Goal: Task Accomplishment & Management: Complete application form

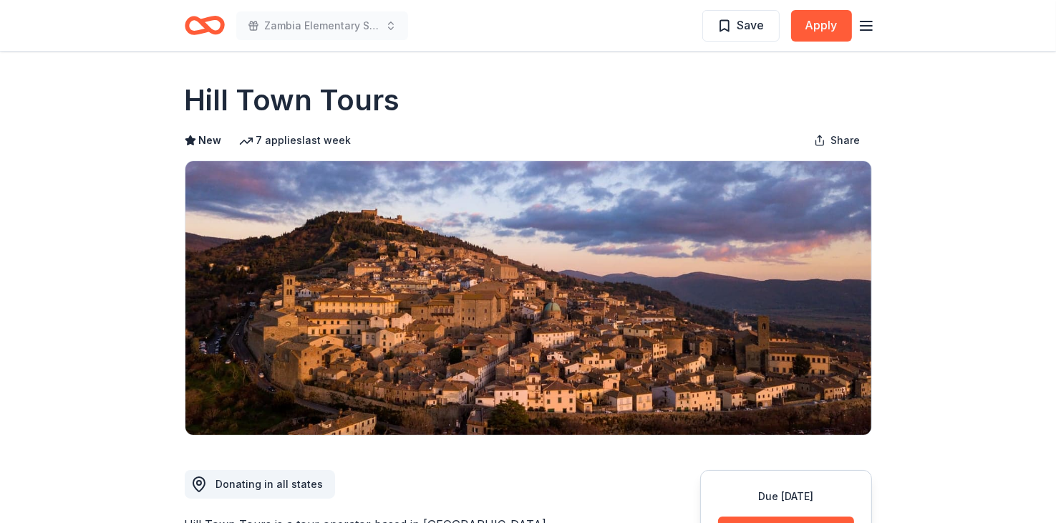
click at [203, 24] on icon "Home" at bounding box center [211, 25] width 22 height 14
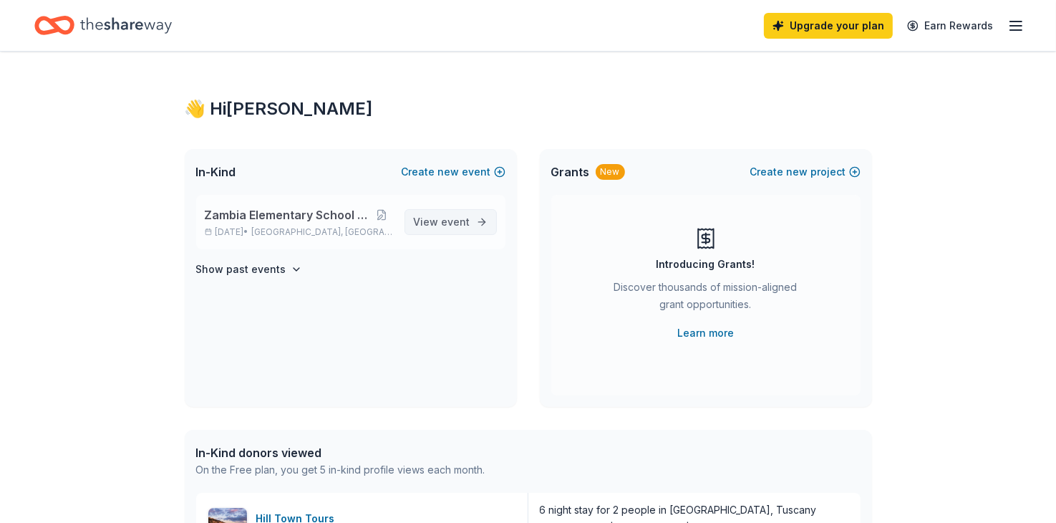
click at [449, 217] on span "event" at bounding box center [456, 222] width 29 height 12
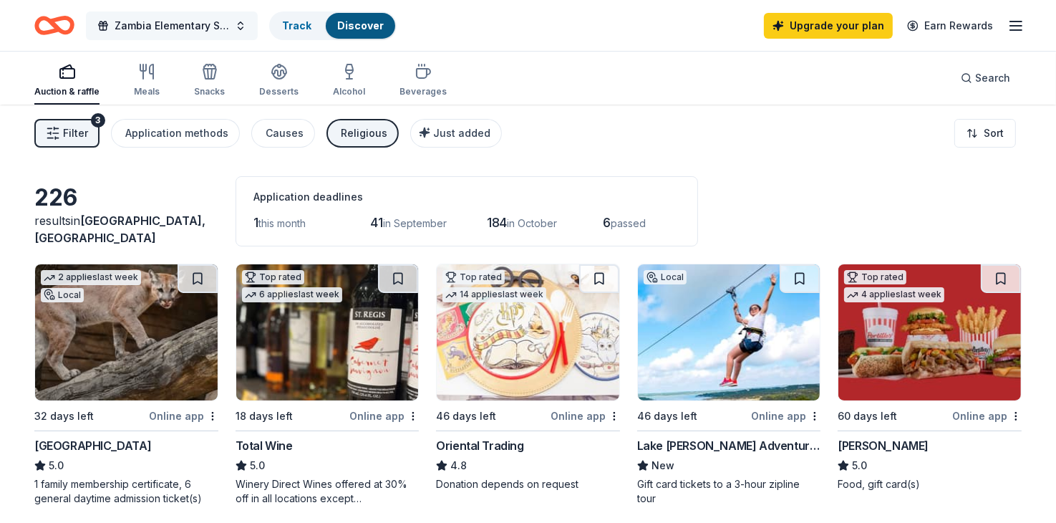
click at [209, 24] on span "Zambia Elementary School Fundraiser" at bounding box center [172, 25] width 115 height 17
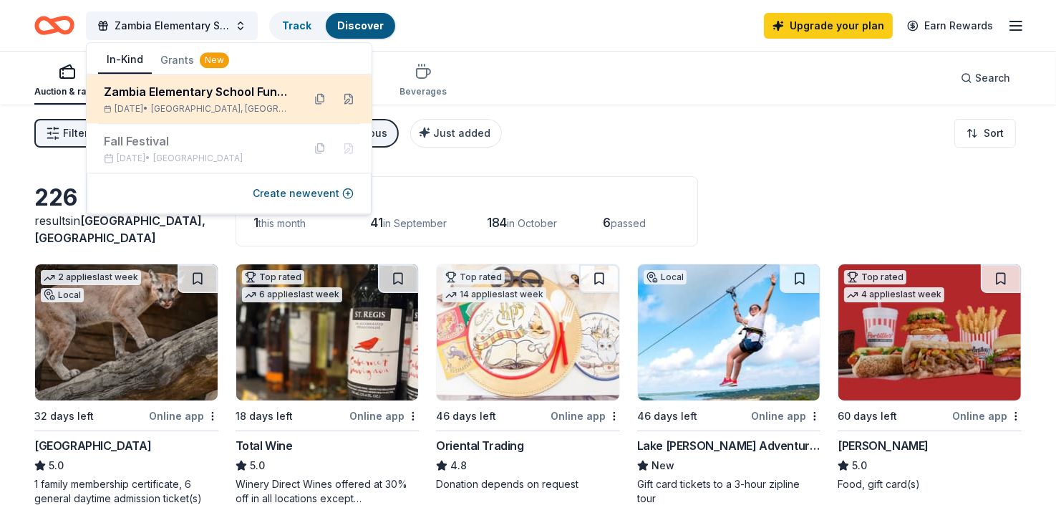
click at [198, 101] on div "Zambia Elementary School Fundraiser Nov 01, 2025 • Baird, TX" at bounding box center [198, 99] width 188 height 32
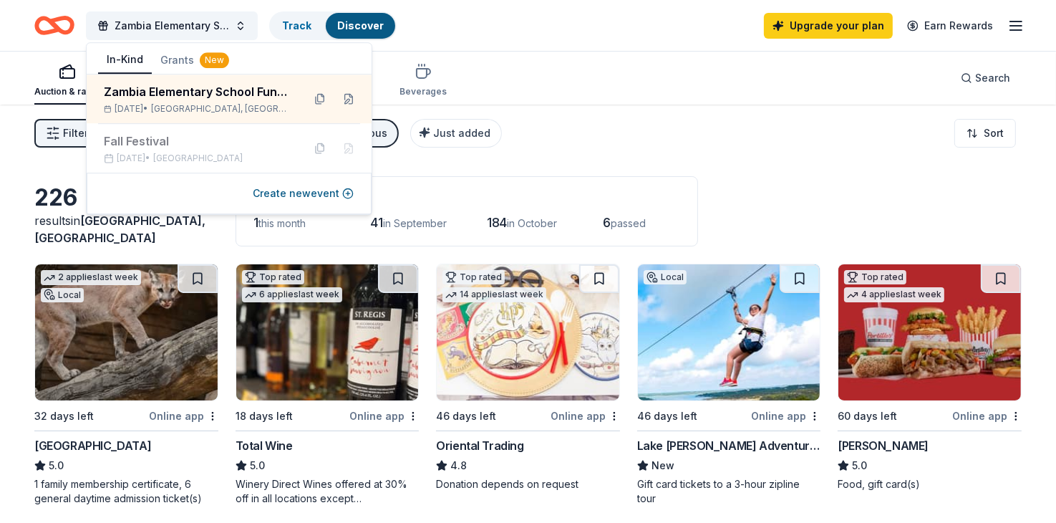
click at [627, 140] on div "Filter 3 Application methods Causes Religious Just added Sort" at bounding box center [528, 133] width 1056 height 57
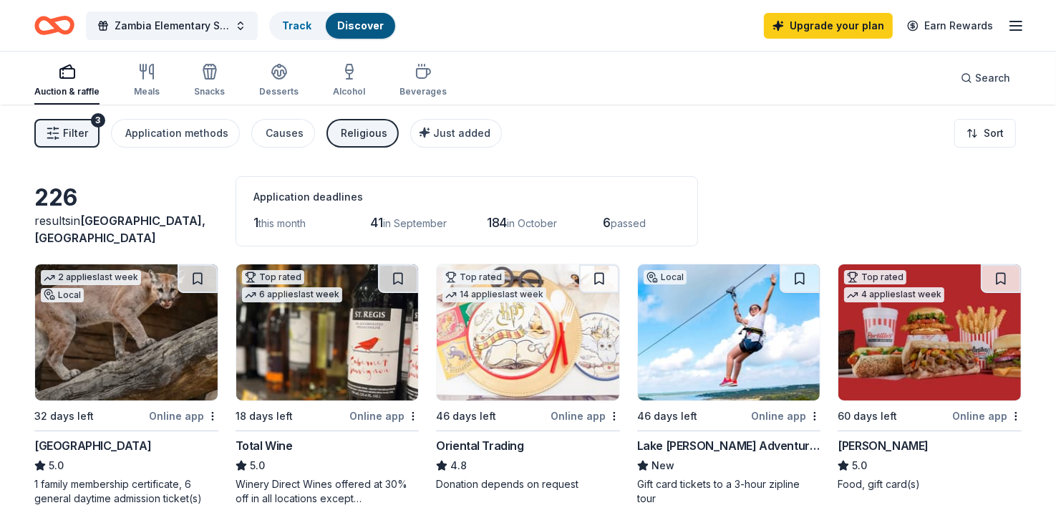
click at [72, 137] on span "Filter" at bounding box center [75, 133] width 25 height 17
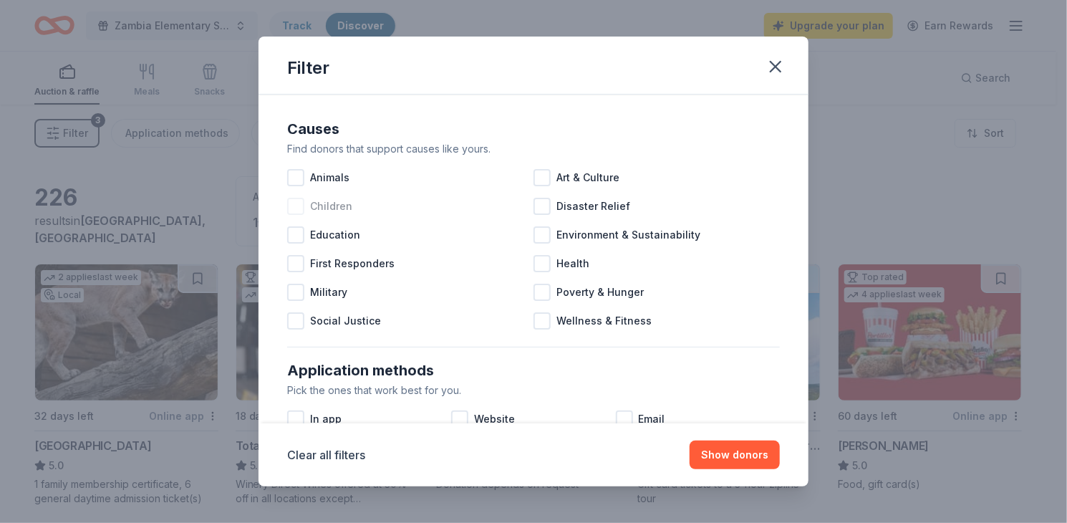
click at [296, 204] on div at bounding box center [295, 206] width 17 height 17
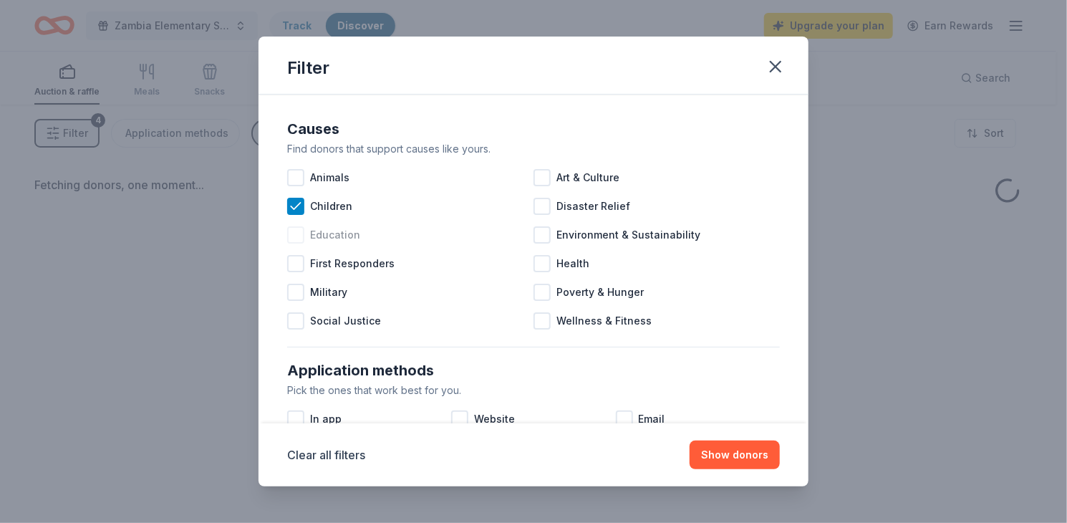
click at [296, 233] on div at bounding box center [295, 234] width 17 height 17
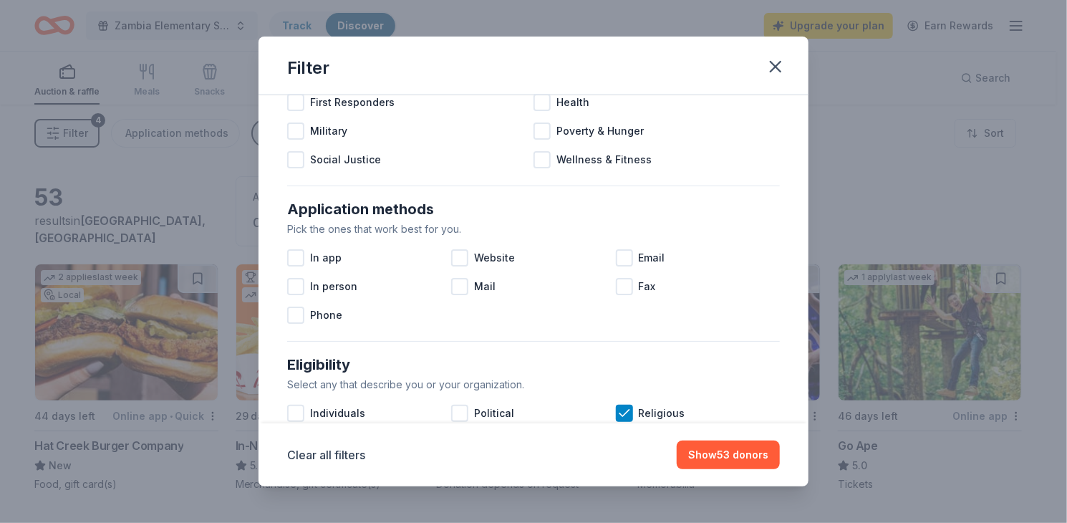
scroll to position [179, 0]
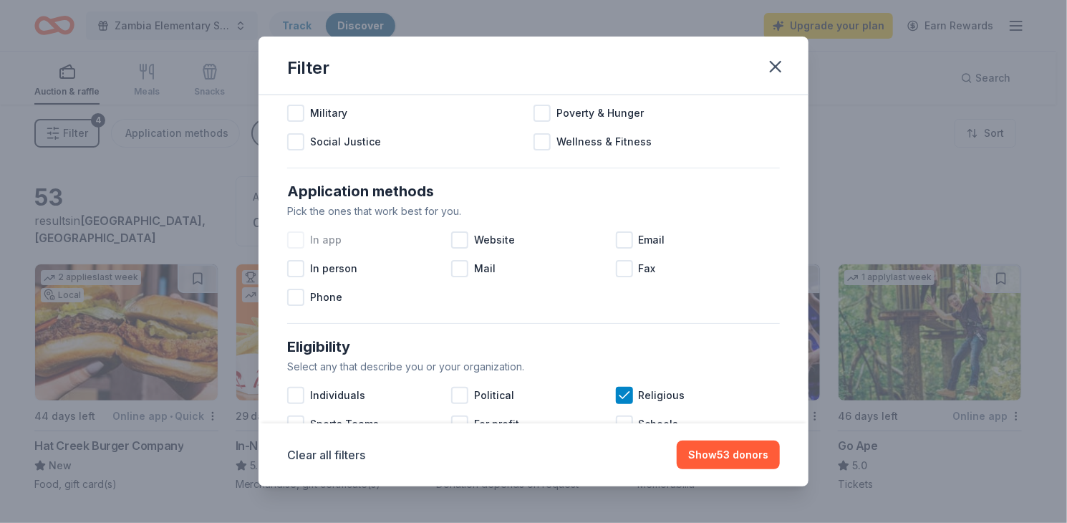
click at [298, 234] on div at bounding box center [295, 239] width 17 height 17
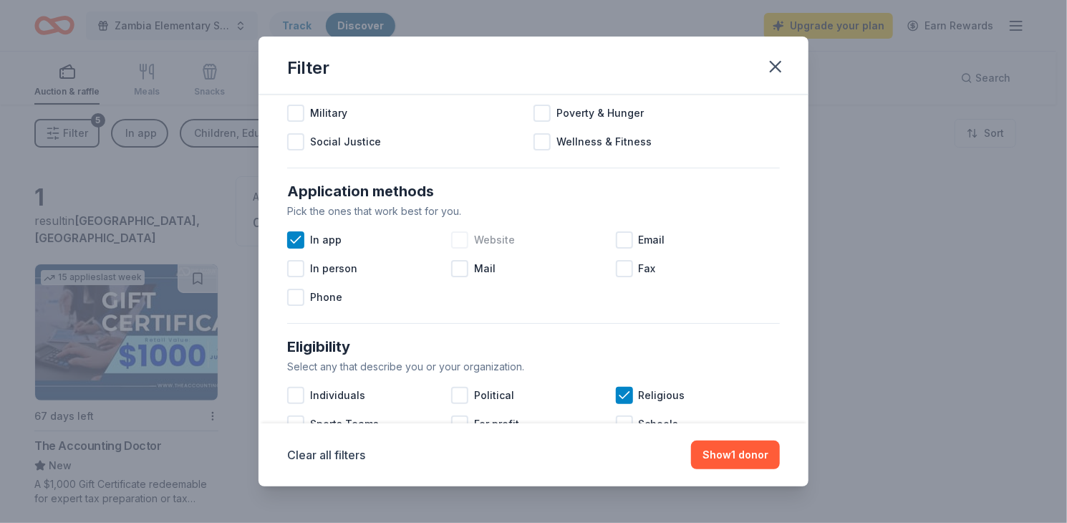
click at [458, 236] on div at bounding box center [459, 239] width 17 height 17
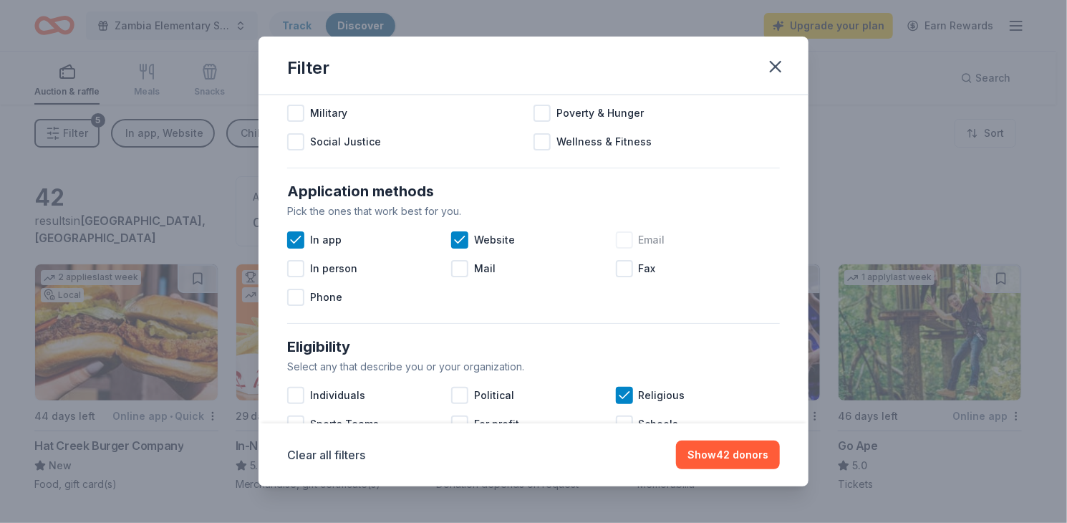
click at [616, 244] on div at bounding box center [624, 239] width 17 height 17
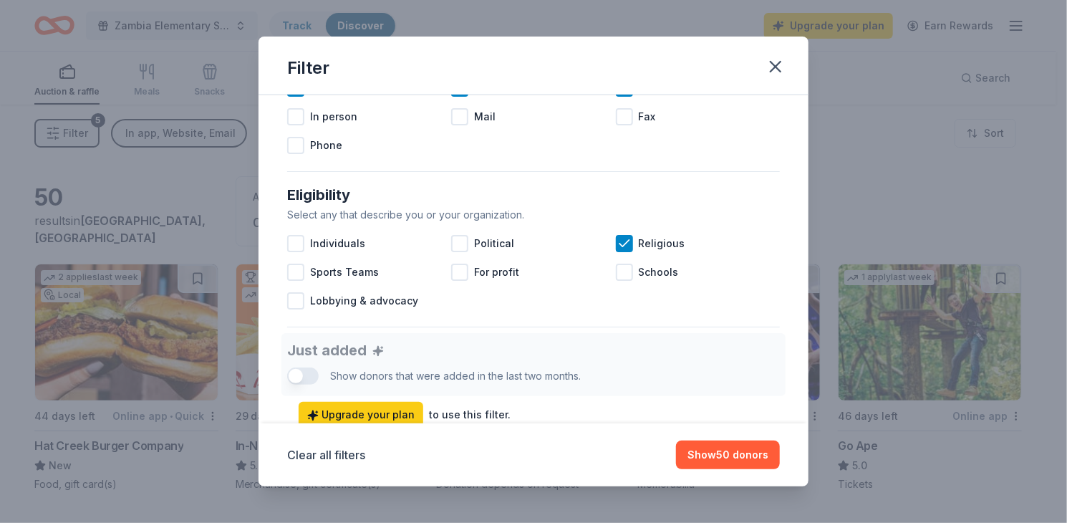
scroll to position [339, 0]
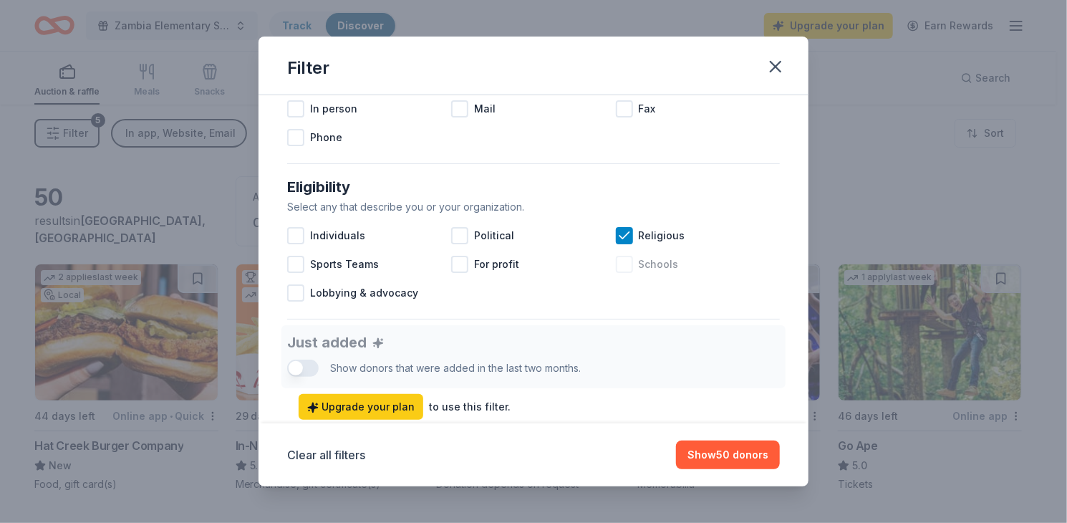
click at [620, 261] on div at bounding box center [624, 264] width 17 height 17
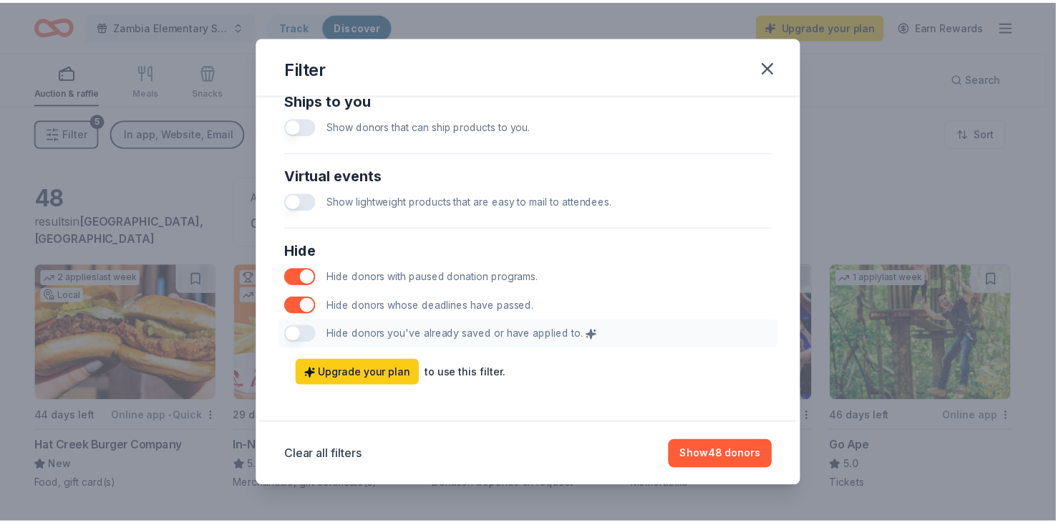
scroll to position [711, 0]
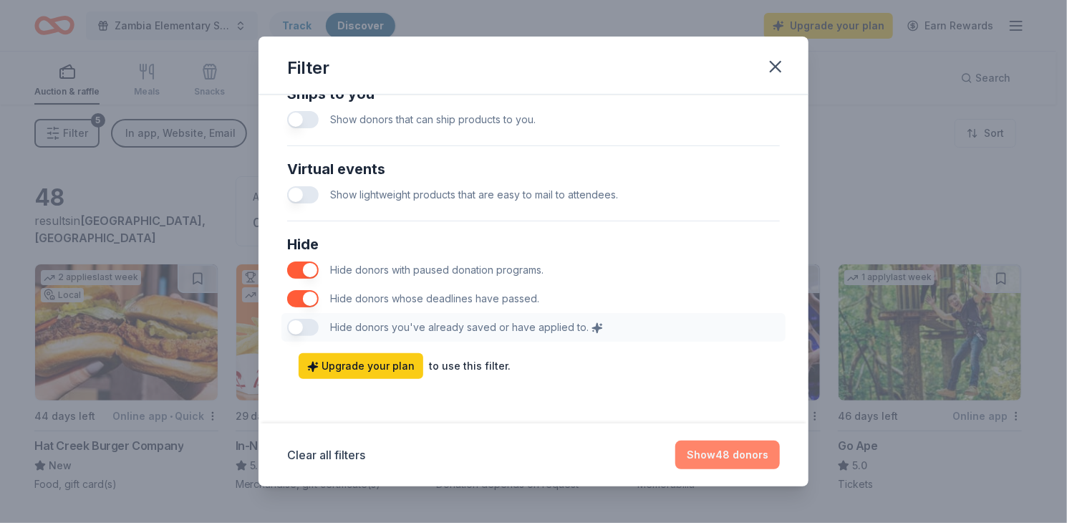
click at [728, 448] on button "Show 48 donors" at bounding box center [727, 454] width 105 height 29
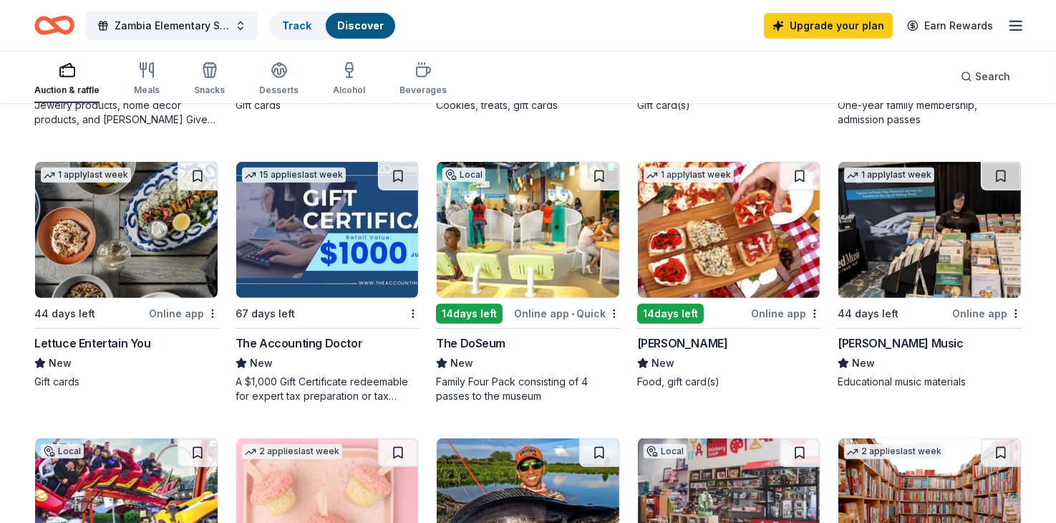
scroll to position [1098, 0]
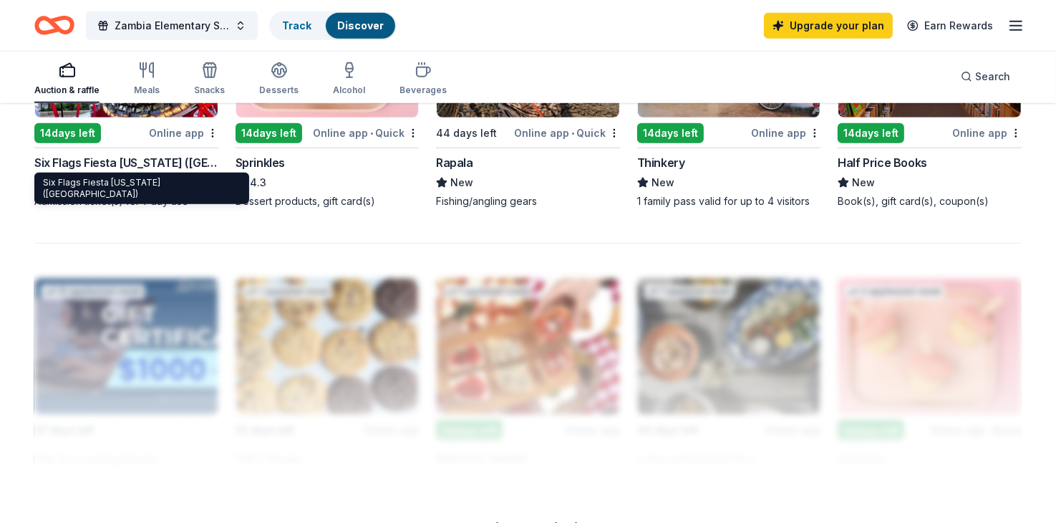
click at [145, 162] on div "Six Flags Fiesta Texas (San Antonio)" at bounding box center [126, 162] width 184 height 17
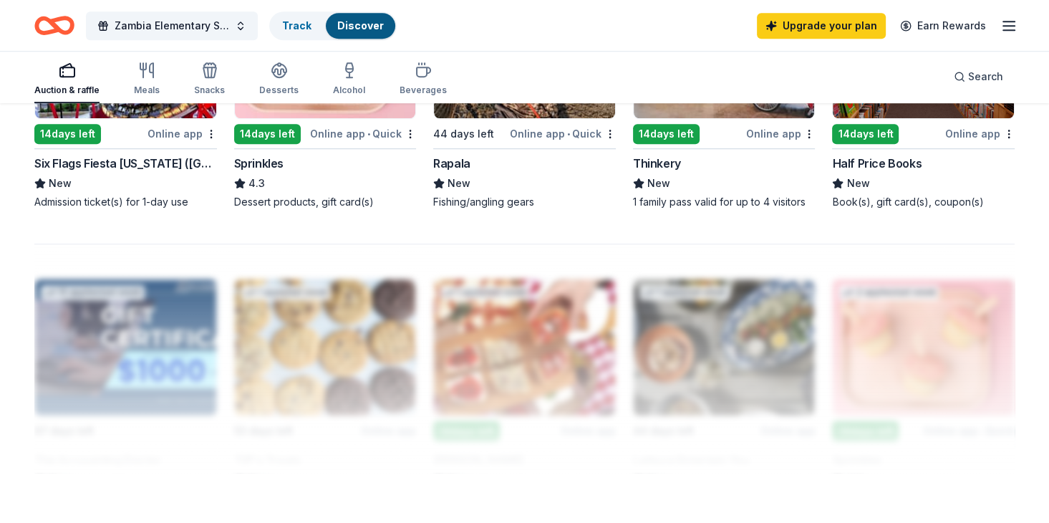
scroll to position [640, 0]
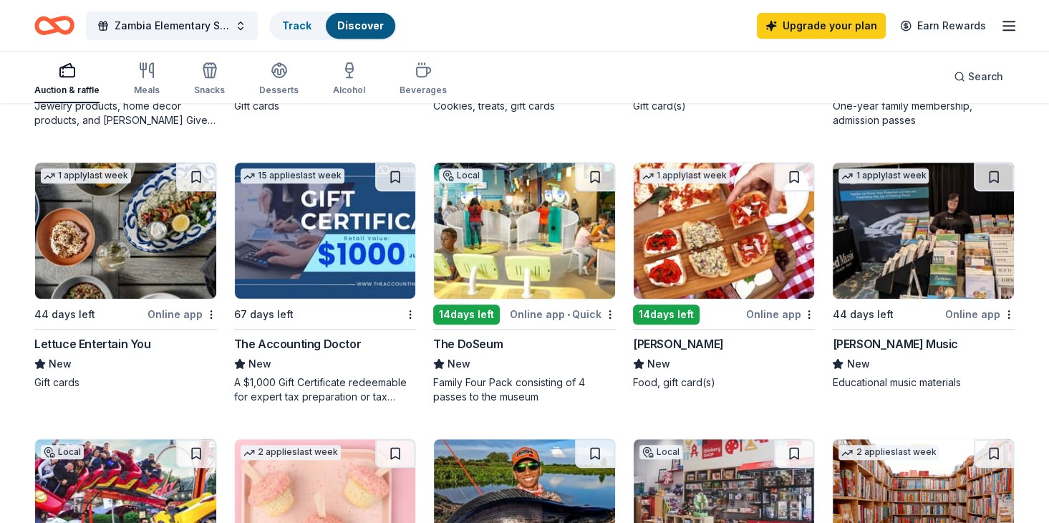
click at [659, 104] on div "Gift card(s)" at bounding box center [724, 106] width 183 height 14
click at [668, 105] on div "Gift card(s)" at bounding box center [724, 106] width 183 height 14
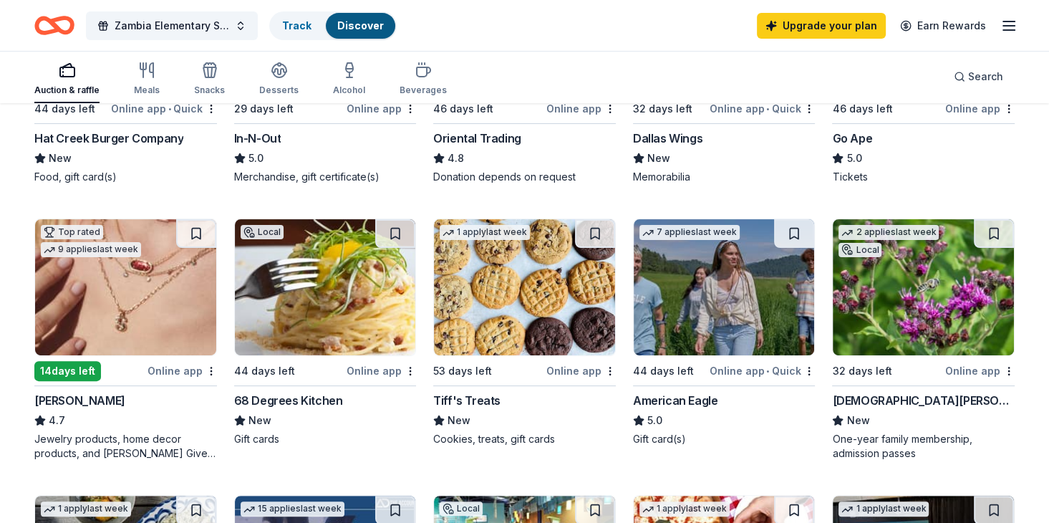
scroll to position [312, 0]
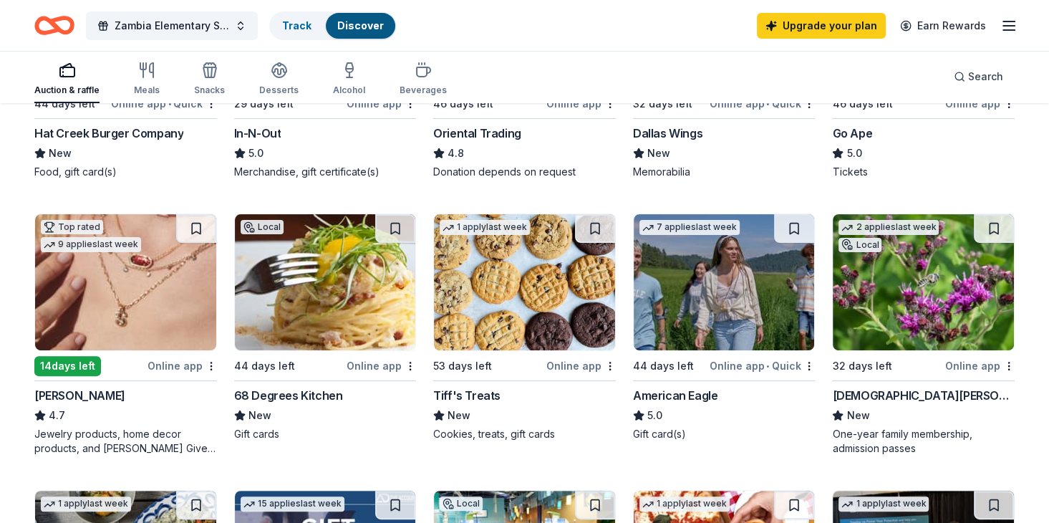
drag, startPoint x: 1059, startPoint y: 201, endPoint x: 126, endPoint y: 314, distance: 939.8
click at [126, 314] on img at bounding box center [125, 282] width 181 height 136
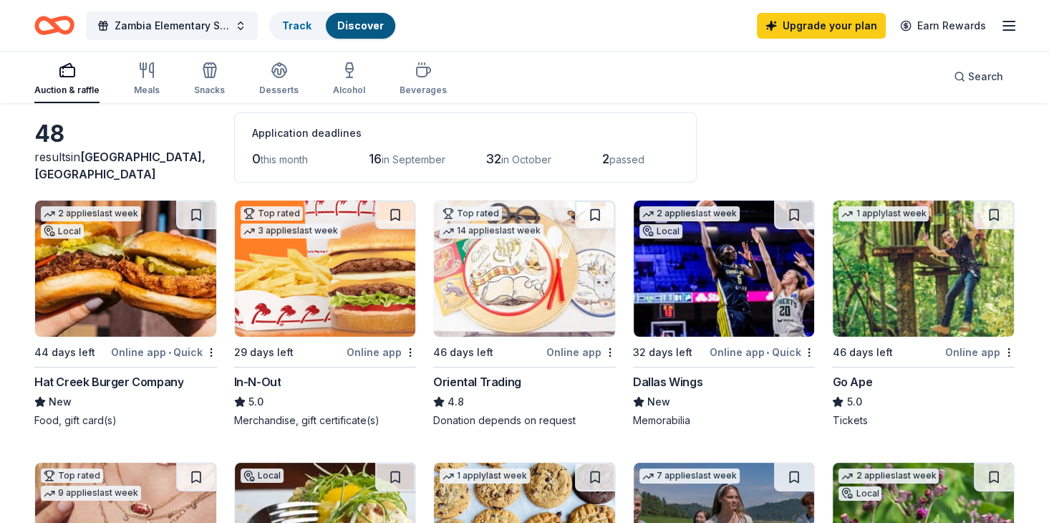
scroll to position [32, 0]
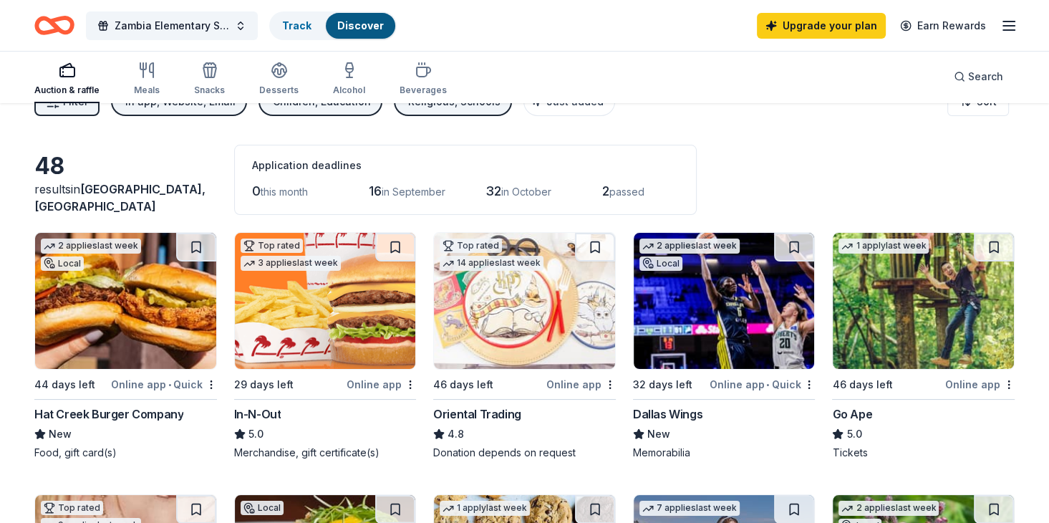
click at [1039, 129] on div "Filter 5 In app, Website, Email Children, Education Religious, Schools Just add…" at bounding box center [524, 101] width 1049 height 57
drag, startPoint x: 1039, startPoint y: 129, endPoint x: 1055, endPoint y: 276, distance: 147.7
click at [1049, 276] on html "Zambia Elementary School Fundraiser Track Discover Upgrade your plan Earn Rewar…" at bounding box center [524, 229] width 1049 height 523
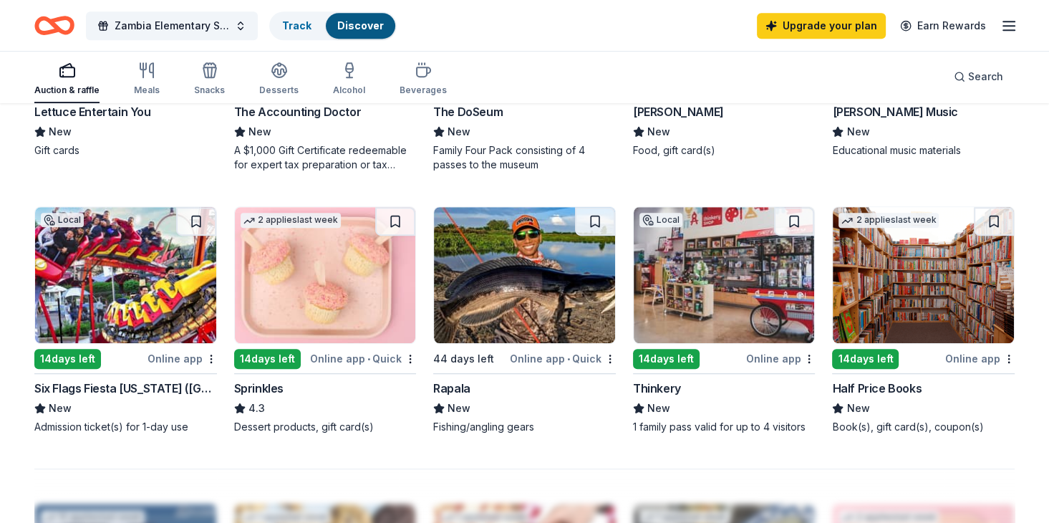
scroll to position [854, 0]
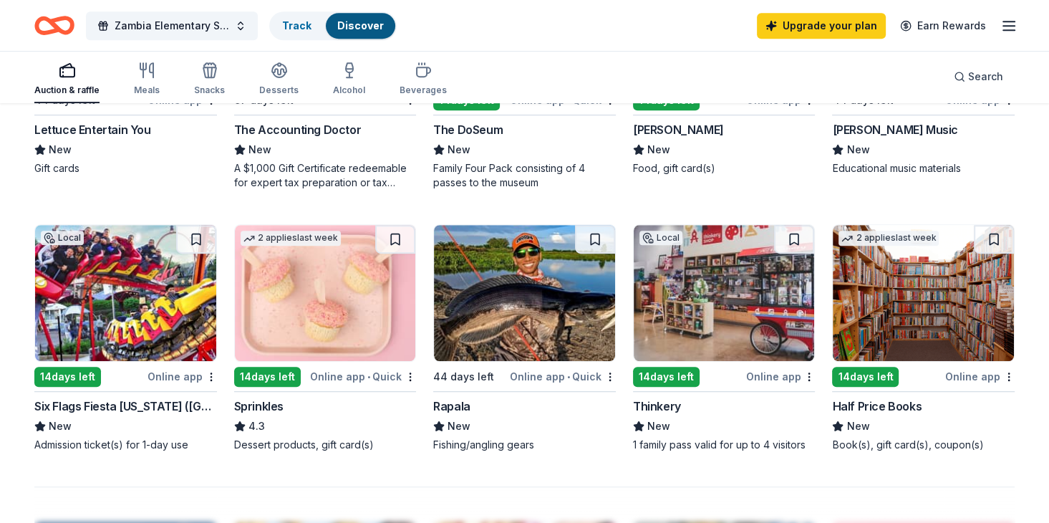
click at [700, 284] on img at bounding box center [724, 293] width 181 height 136
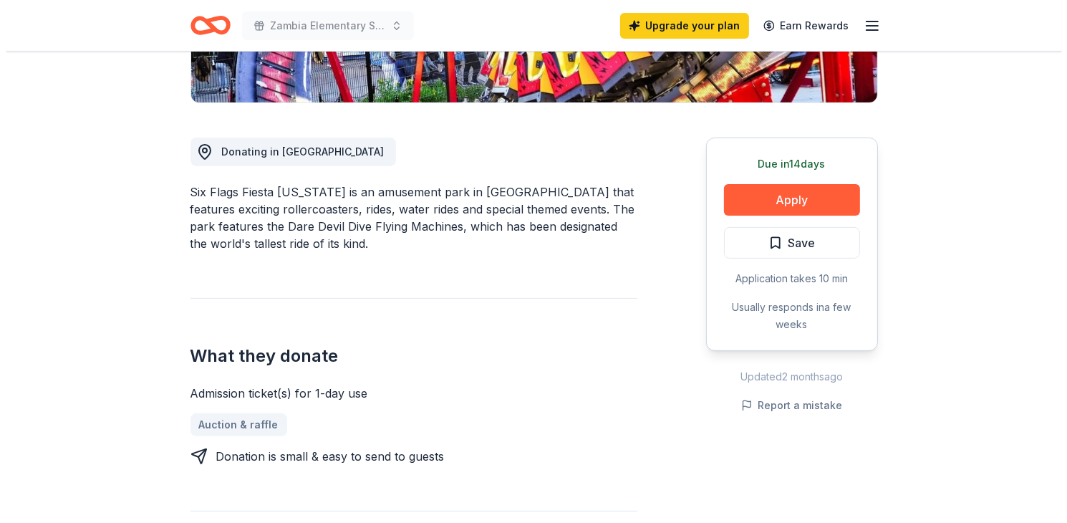
scroll to position [417, 0]
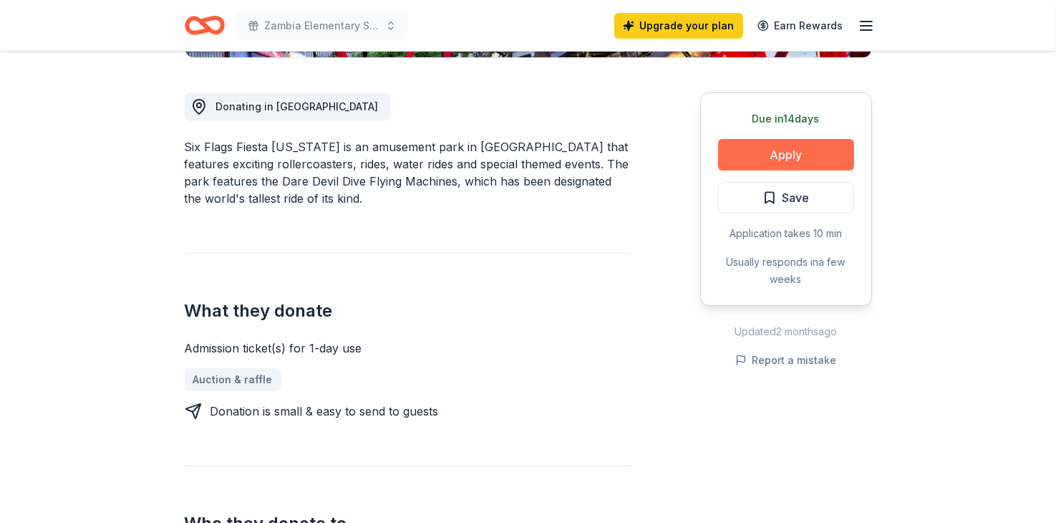
click at [791, 139] on button "Apply" at bounding box center [786, 155] width 136 height 32
click at [790, 139] on button "Apply" at bounding box center [786, 155] width 136 height 32
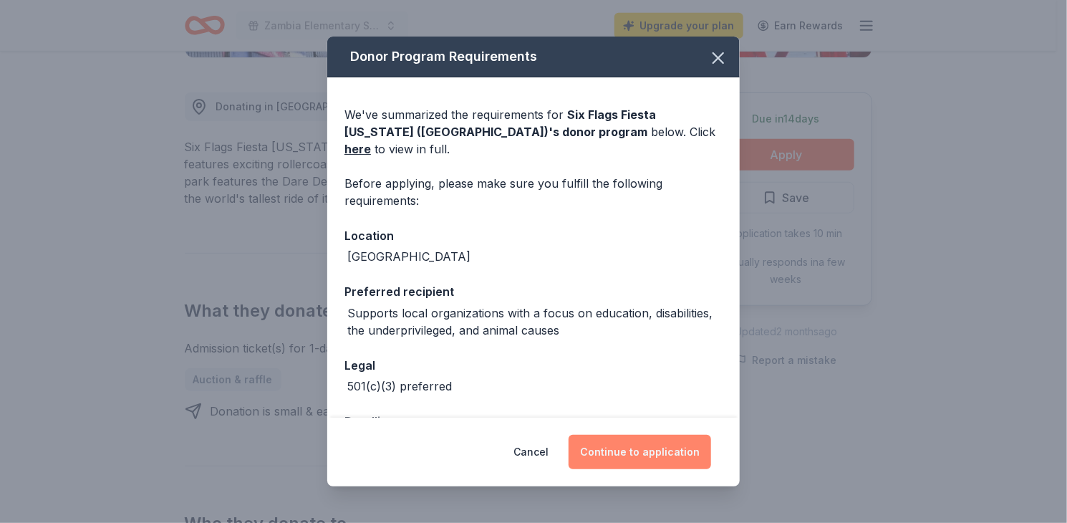
click at [647, 450] on button "Continue to application" at bounding box center [640, 452] width 142 height 34
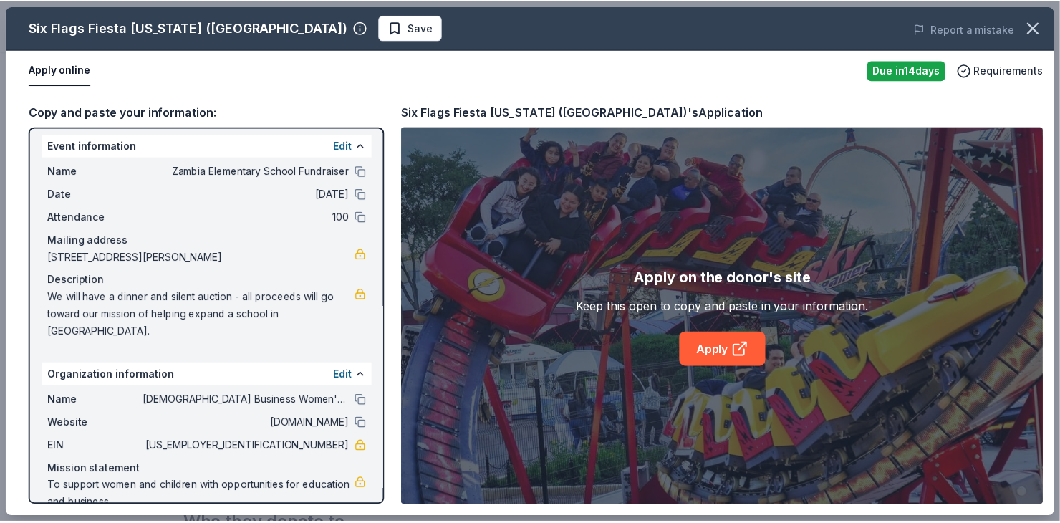
scroll to position [13, 0]
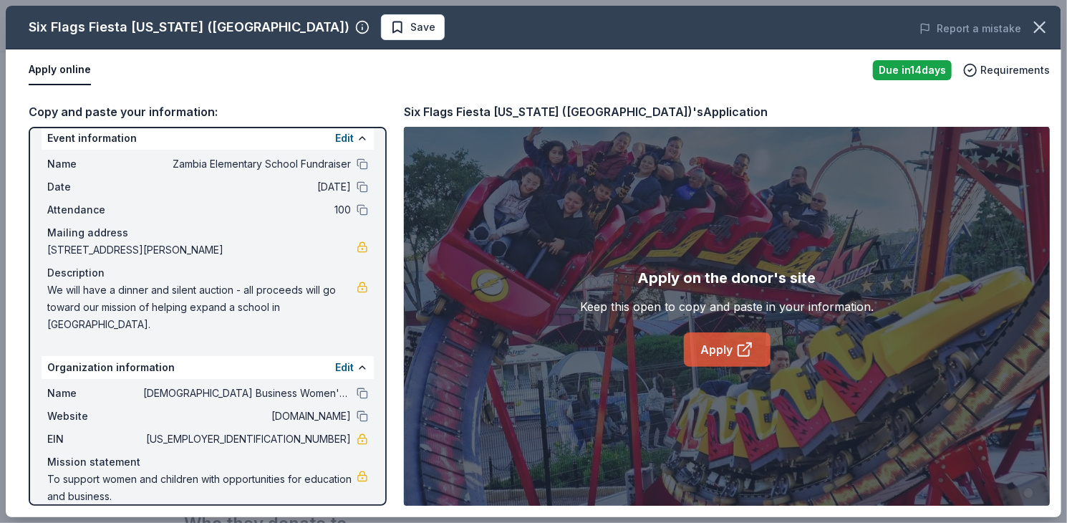
click at [720, 352] on link "Apply" at bounding box center [727, 349] width 87 height 34
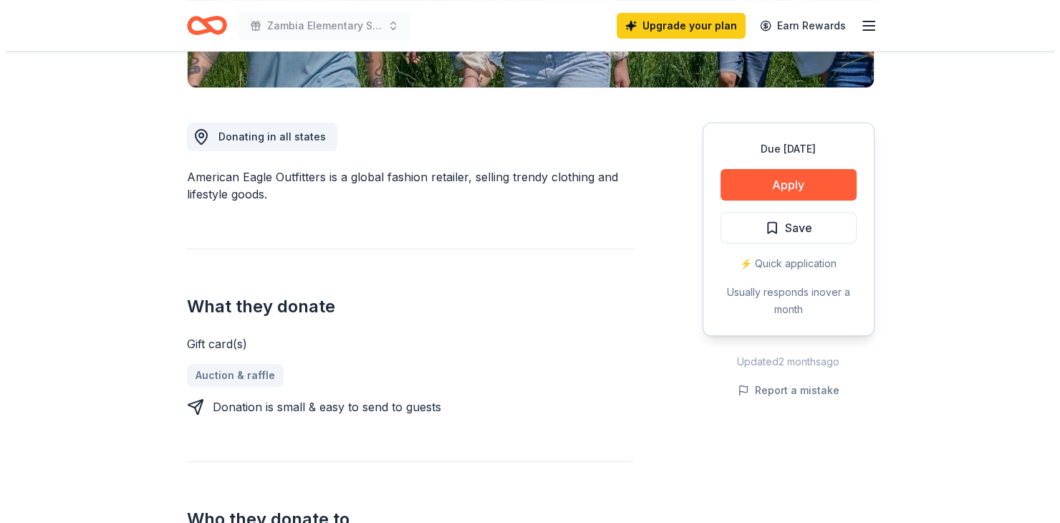
scroll to position [350, 0]
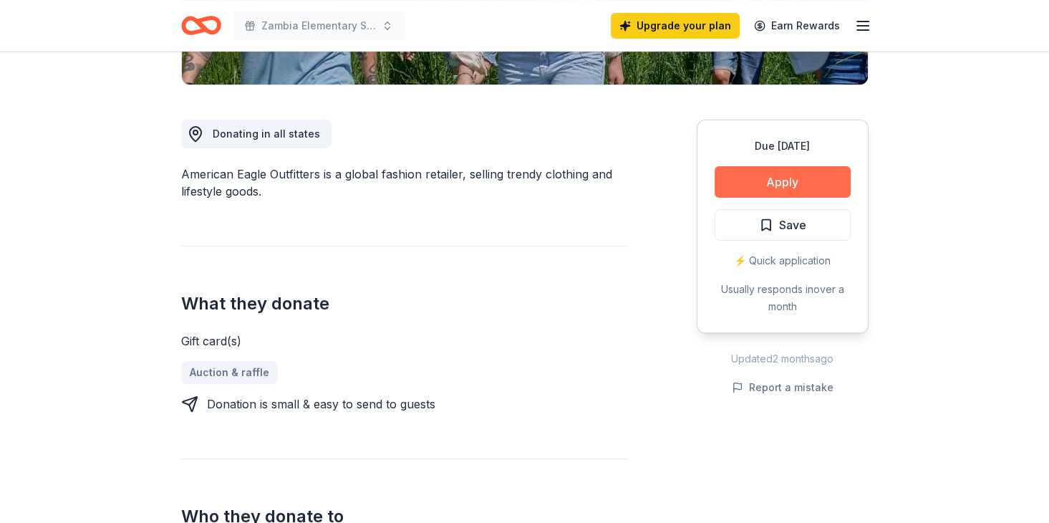
click at [798, 169] on button "Apply" at bounding box center [783, 182] width 136 height 32
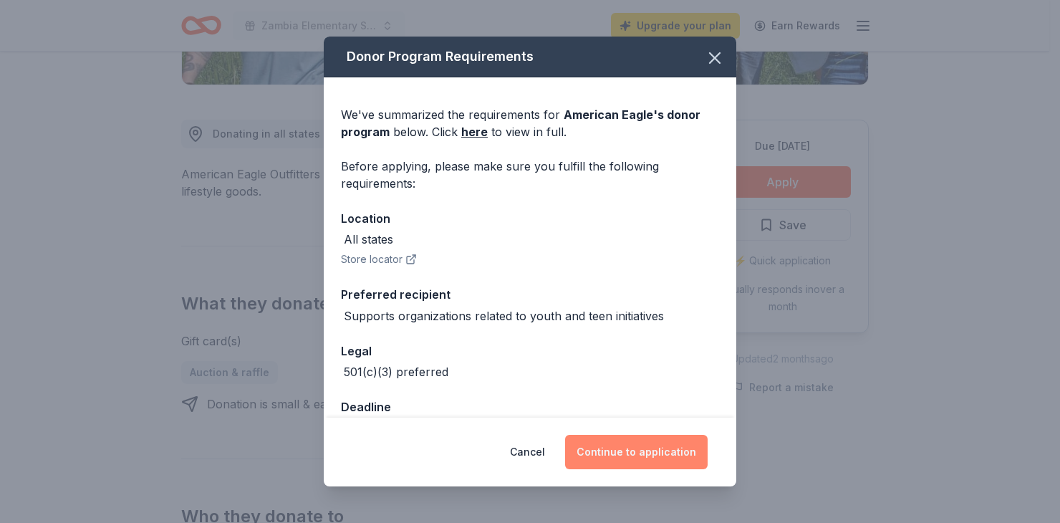
click at [622, 448] on button "Continue to application" at bounding box center [636, 452] width 142 height 34
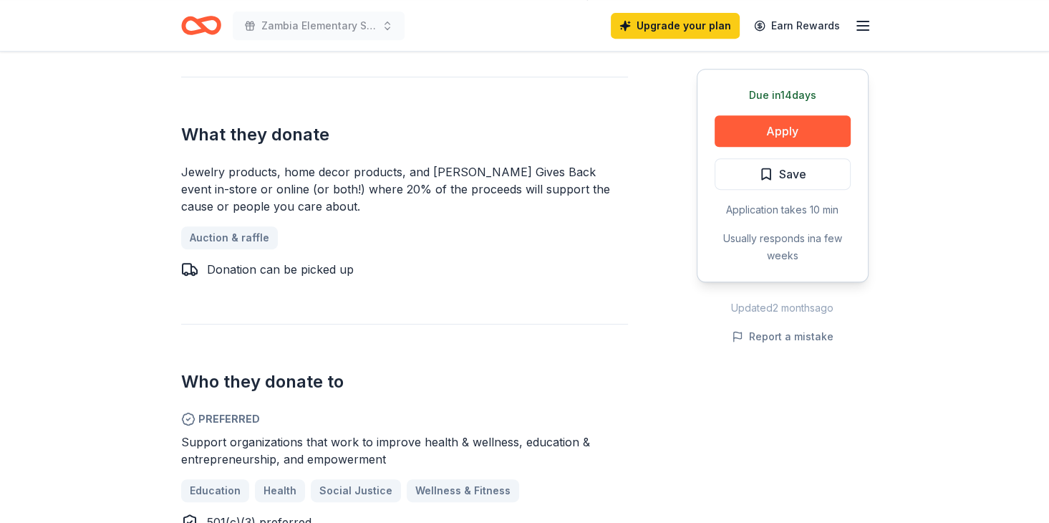
scroll to position [625, 0]
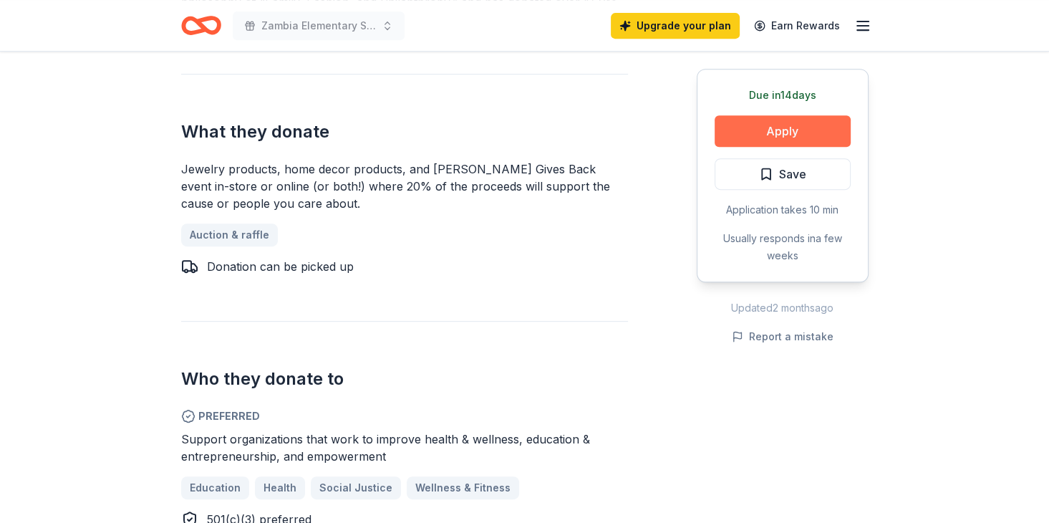
click at [788, 130] on button "Apply" at bounding box center [783, 131] width 136 height 32
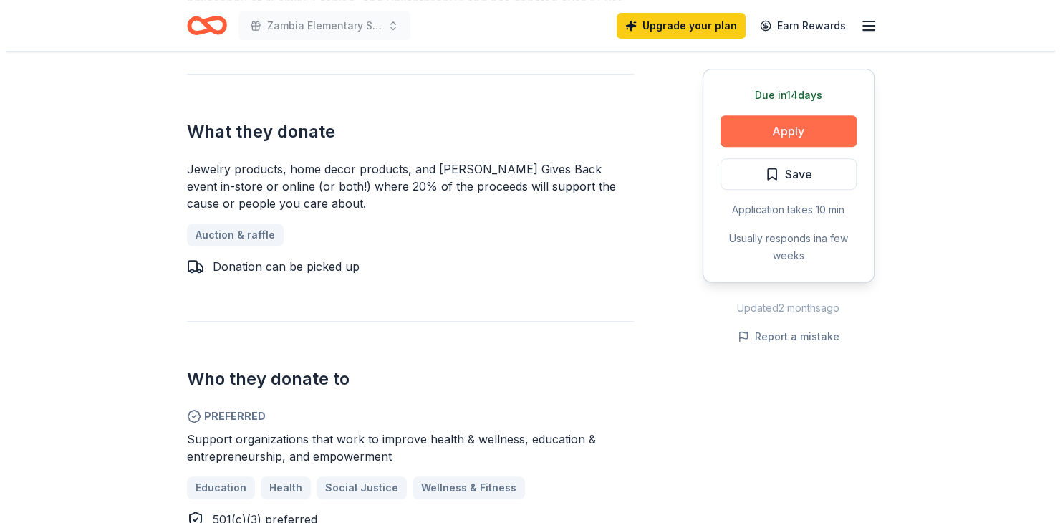
scroll to position [645, 0]
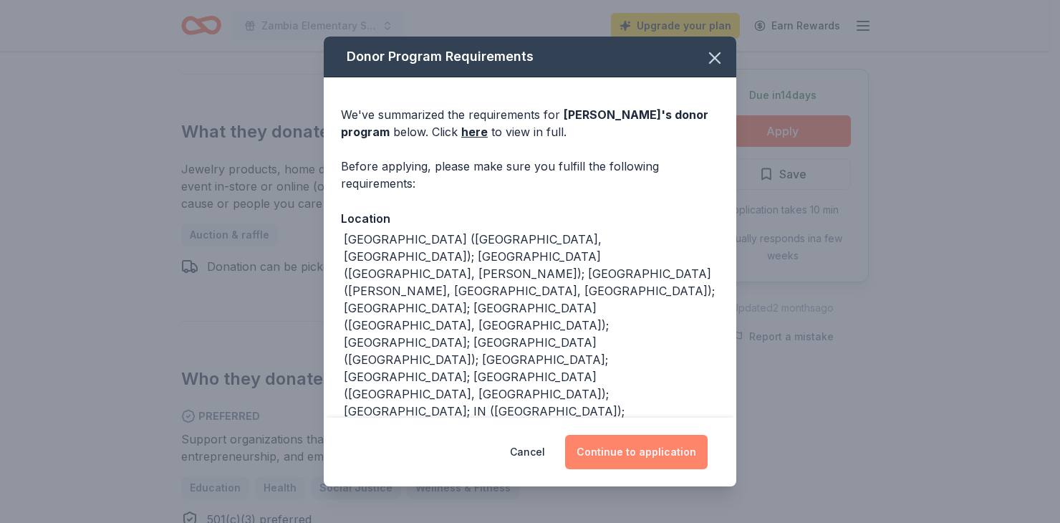
click at [639, 450] on button "Continue to application" at bounding box center [636, 452] width 142 height 34
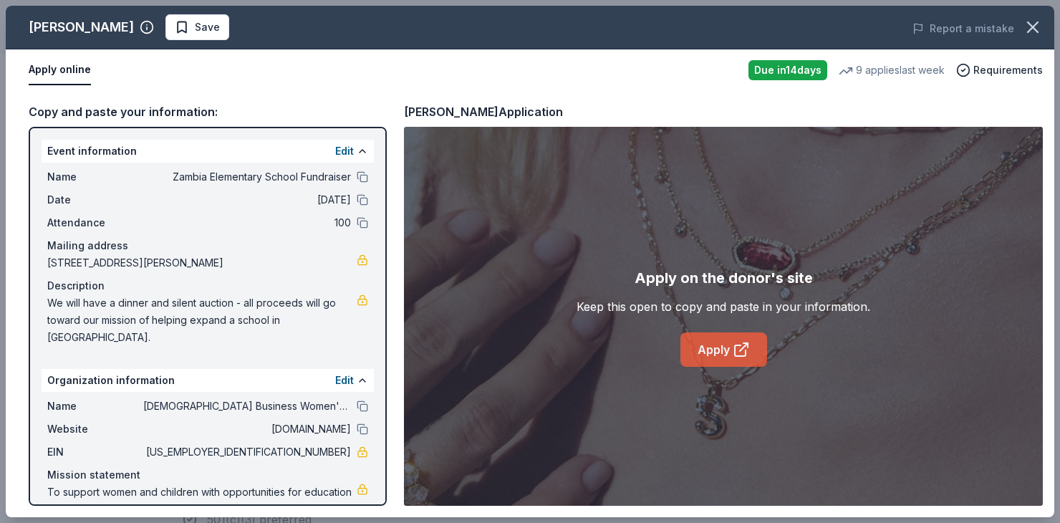
click at [722, 339] on link "Apply" at bounding box center [723, 349] width 87 height 34
